Goal: Information Seeking & Learning: Learn about a topic

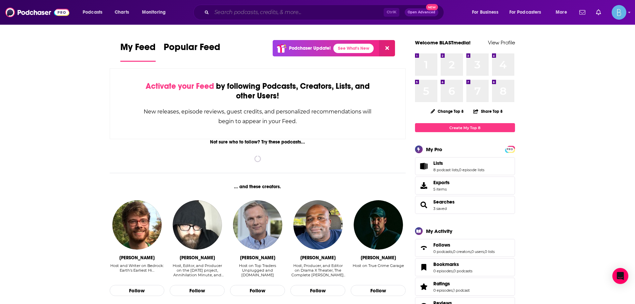
click at [246, 16] on input "Search podcasts, credits, & more..." at bounding box center [298, 12] width 172 height 11
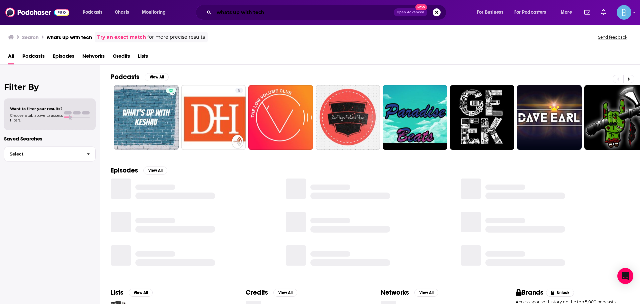
drag, startPoint x: 229, startPoint y: 13, endPoint x: 242, endPoint y: 27, distance: 18.6
click at [229, 13] on input "whats up with tech" at bounding box center [304, 12] width 180 height 11
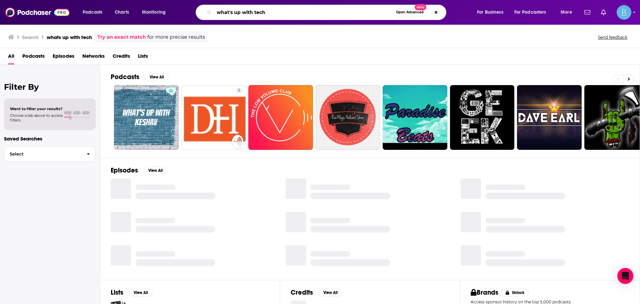
type input "what's up with tech"
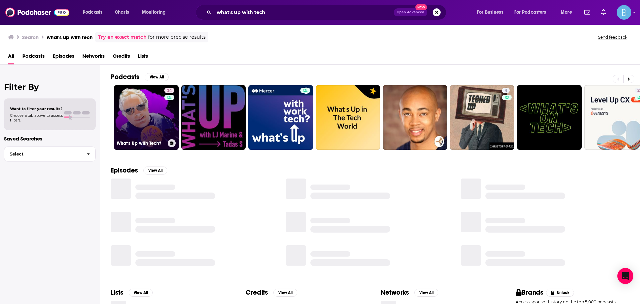
click at [155, 113] on link "34 What's Up with Tech?" at bounding box center [146, 117] width 65 height 65
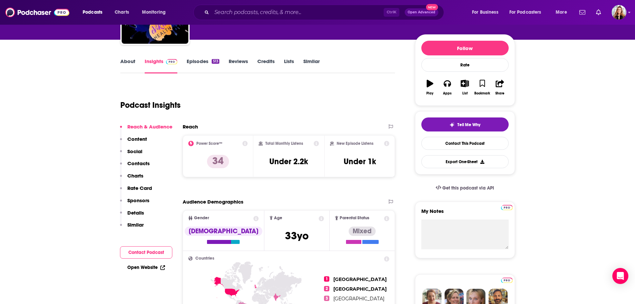
scroll to position [67, 0]
